Goal: Information Seeking & Learning: Learn about a topic

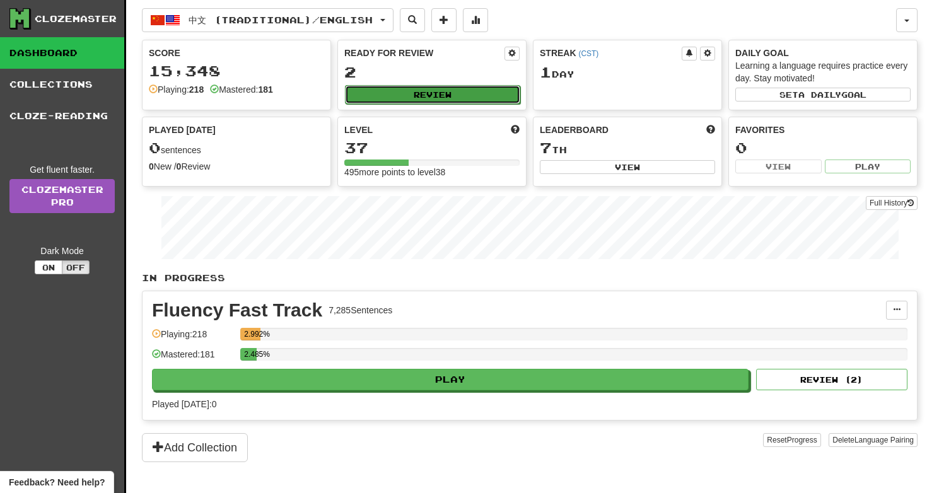
click at [460, 89] on button "Review" at bounding box center [432, 94] width 175 height 19
select select "**"
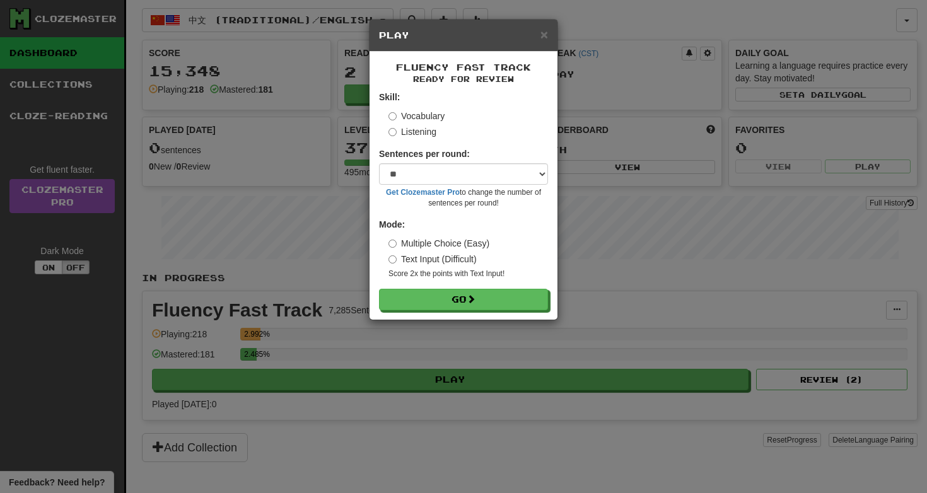
click at [403, 135] on label "Listening" at bounding box center [413, 132] width 48 height 13
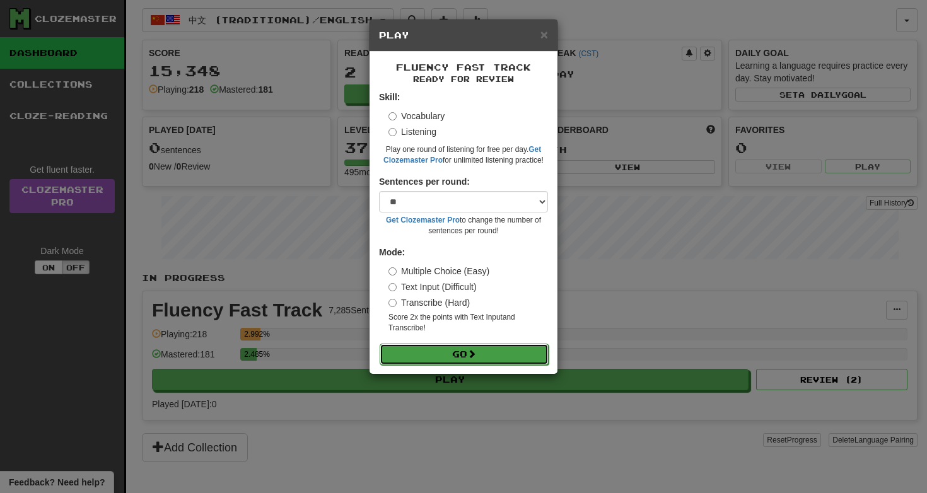
click at [524, 353] on button "Go" at bounding box center [464, 354] width 169 height 21
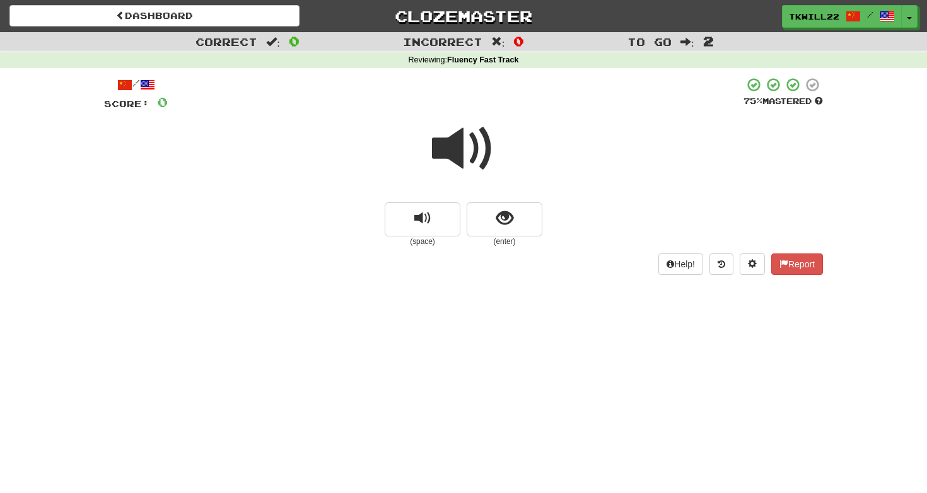
click at [455, 144] on span at bounding box center [463, 148] width 63 height 63
click at [450, 215] on button "replay audio" at bounding box center [423, 219] width 76 height 34
click at [491, 218] on button "show sentence" at bounding box center [505, 219] width 76 height 34
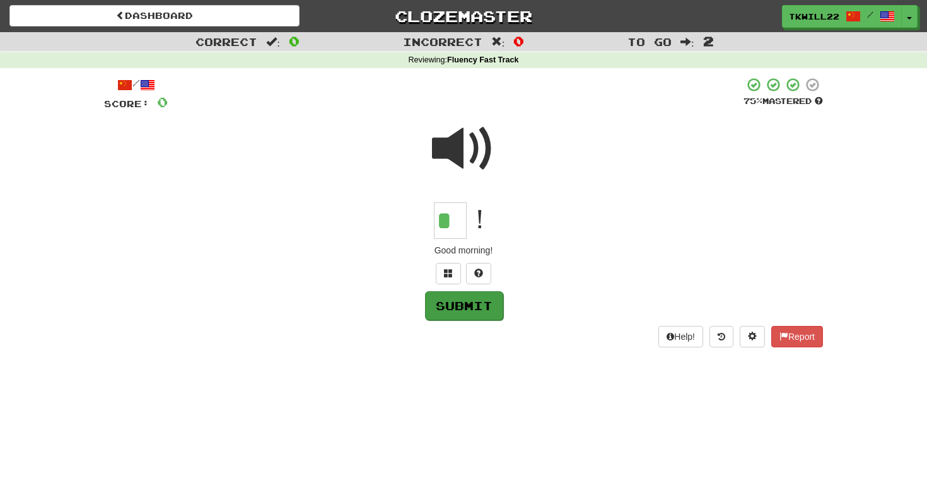
type input "*"
click at [465, 314] on button "Submit" at bounding box center [464, 305] width 78 height 29
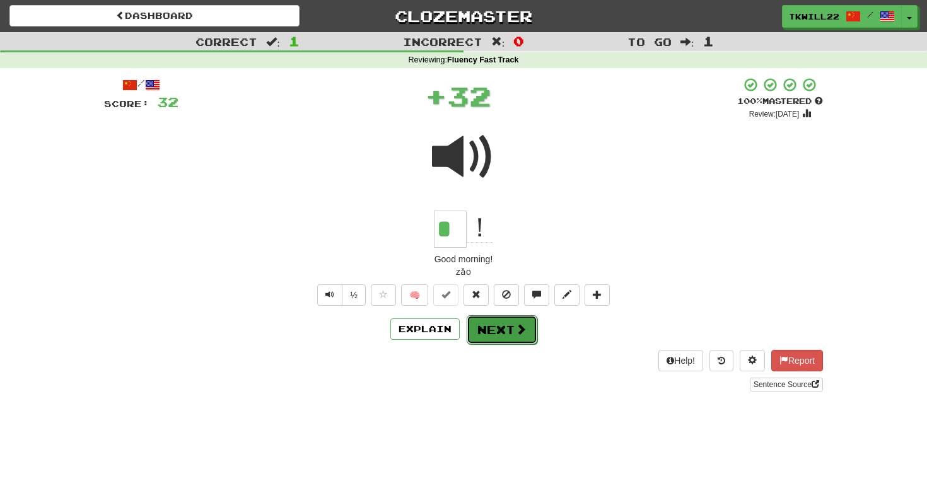
click at [498, 339] on button "Next" at bounding box center [502, 329] width 71 height 29
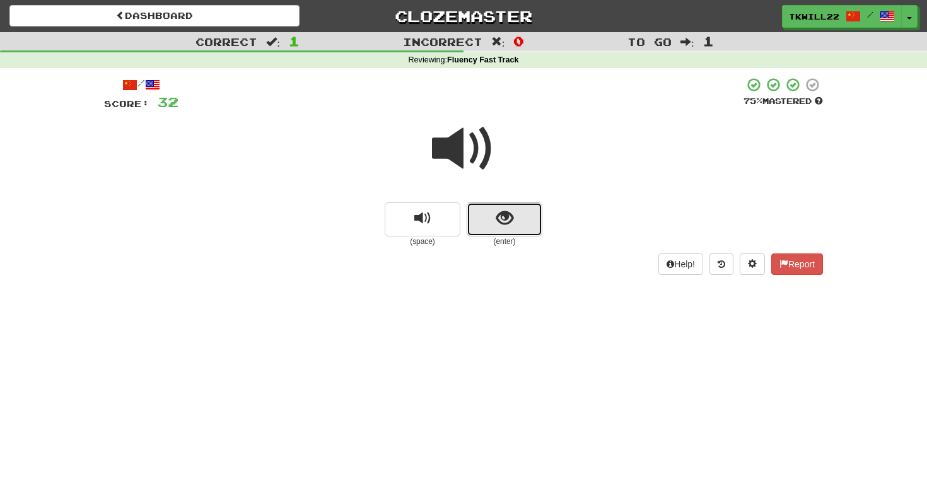
click at [533, 222] on button "show sentence" at bounding box center [505, 219] width 76 height 34
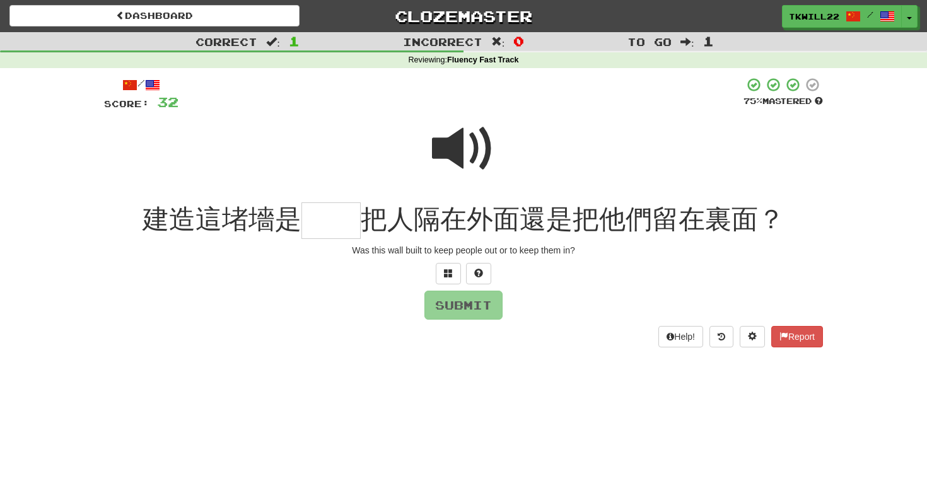
click at [467, 141] on span at bounding box center [463, 148] width 63 height 63
click at [341, 225] on input "text" at bounding box center [330, 220] width 59 height 37
type input "**"
click at [438, 301] on button "Submit" at bounding box center [464, 305] width 78 height 29
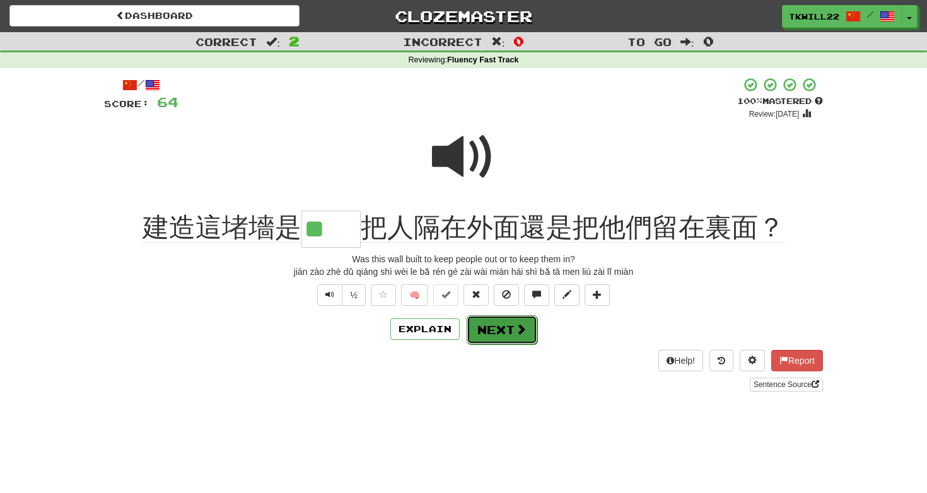
click at [515, 325] on span at bounding box center [520, 329] width 11 height 11
